Goal: Information Seeking & Learning: Learn about a topic

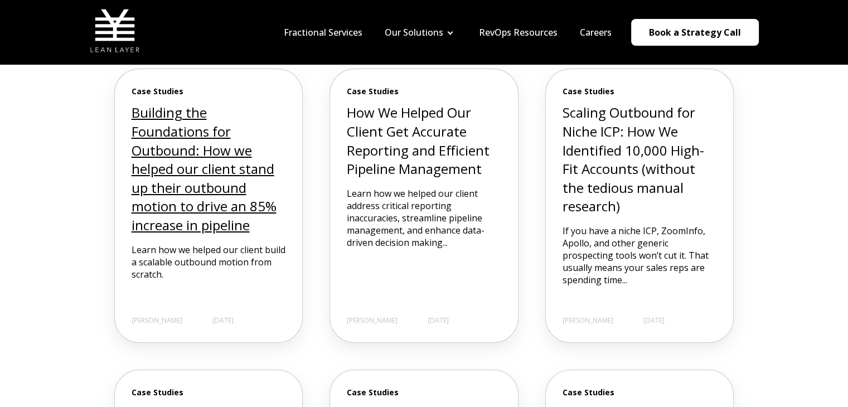
scroll to position [335, 0]
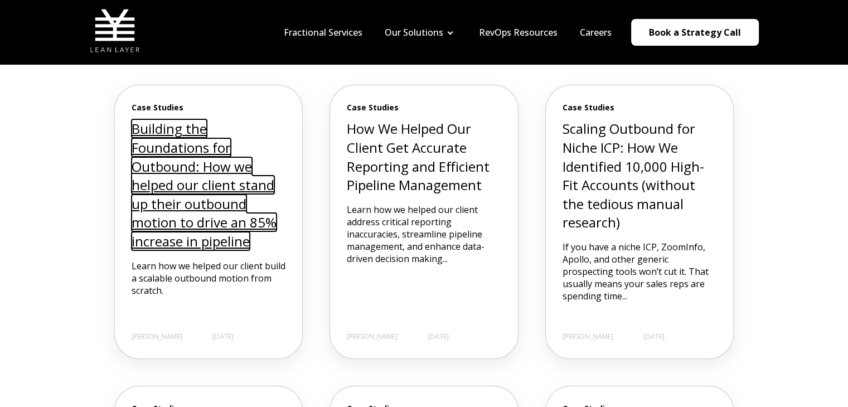
click at [176, 189] on link "Building the Foundations for Outbound: How we helped our client stand up their …" at bounding box center [204, 184] width 145 height 131
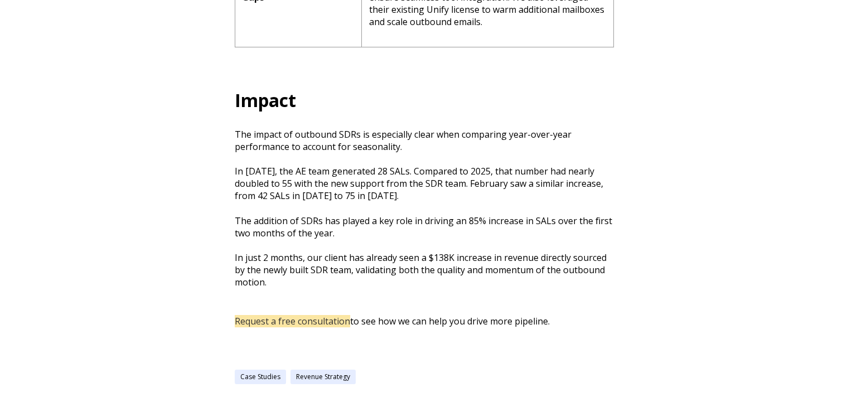
scroll to position [2008, 0]
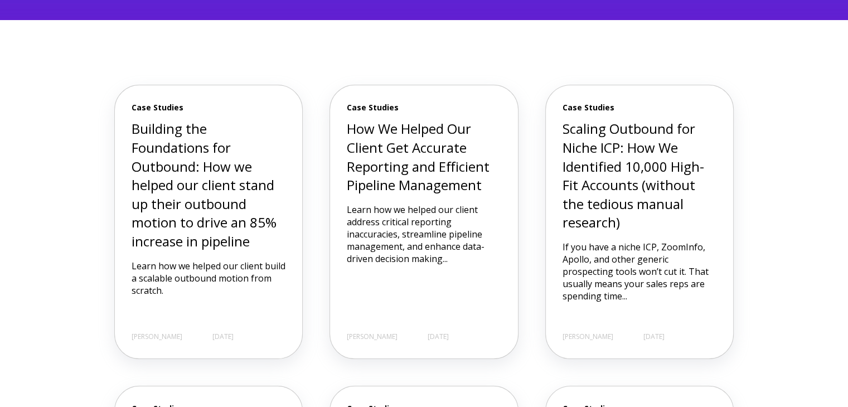
scroll to position [390, 0]
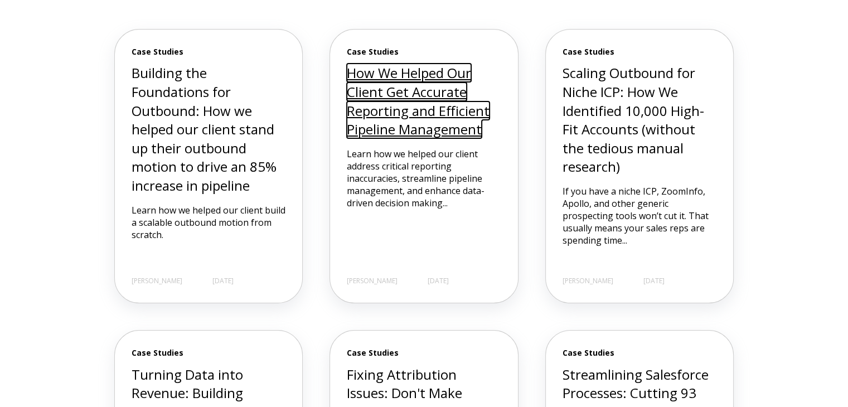
click at [418, 106] on link "How We Helped Our Client Get Accurate Reporting and Efficient Pipeline Manageme…" at bounding box center [418, 101] width 143 height 75
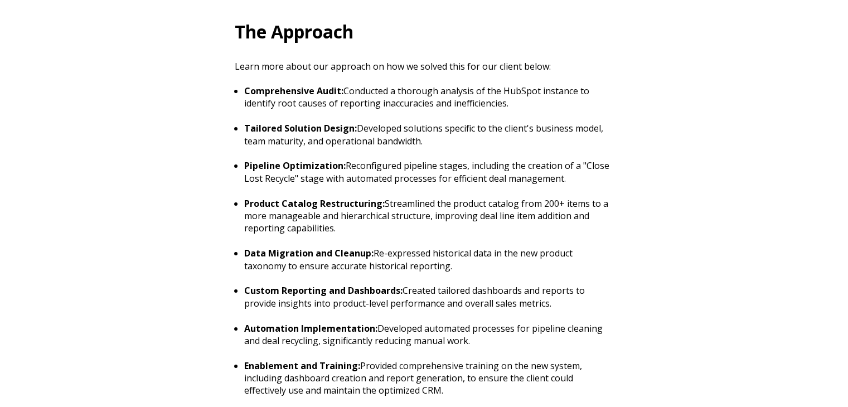
scroll to position [948, 0]
